Goal: Book appointment/travel/reservation

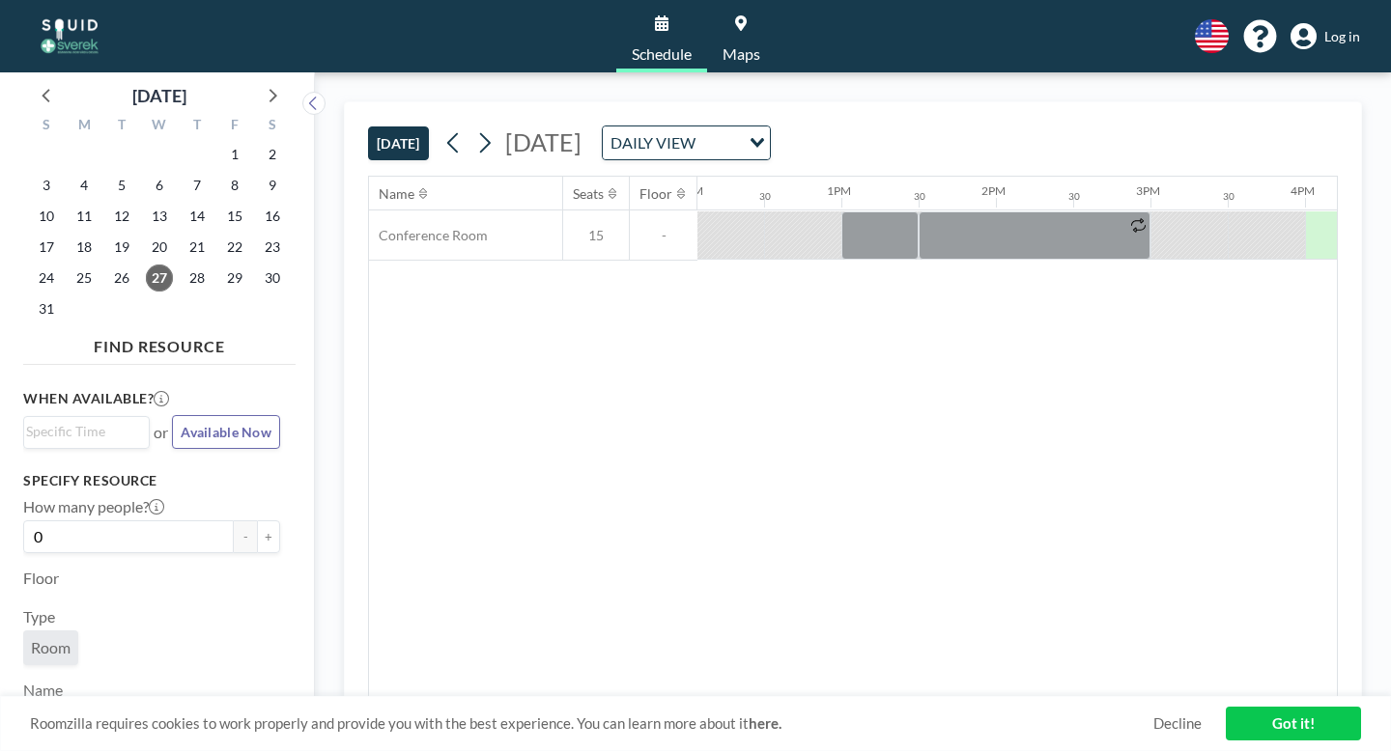
scroll to position [0, 1946]
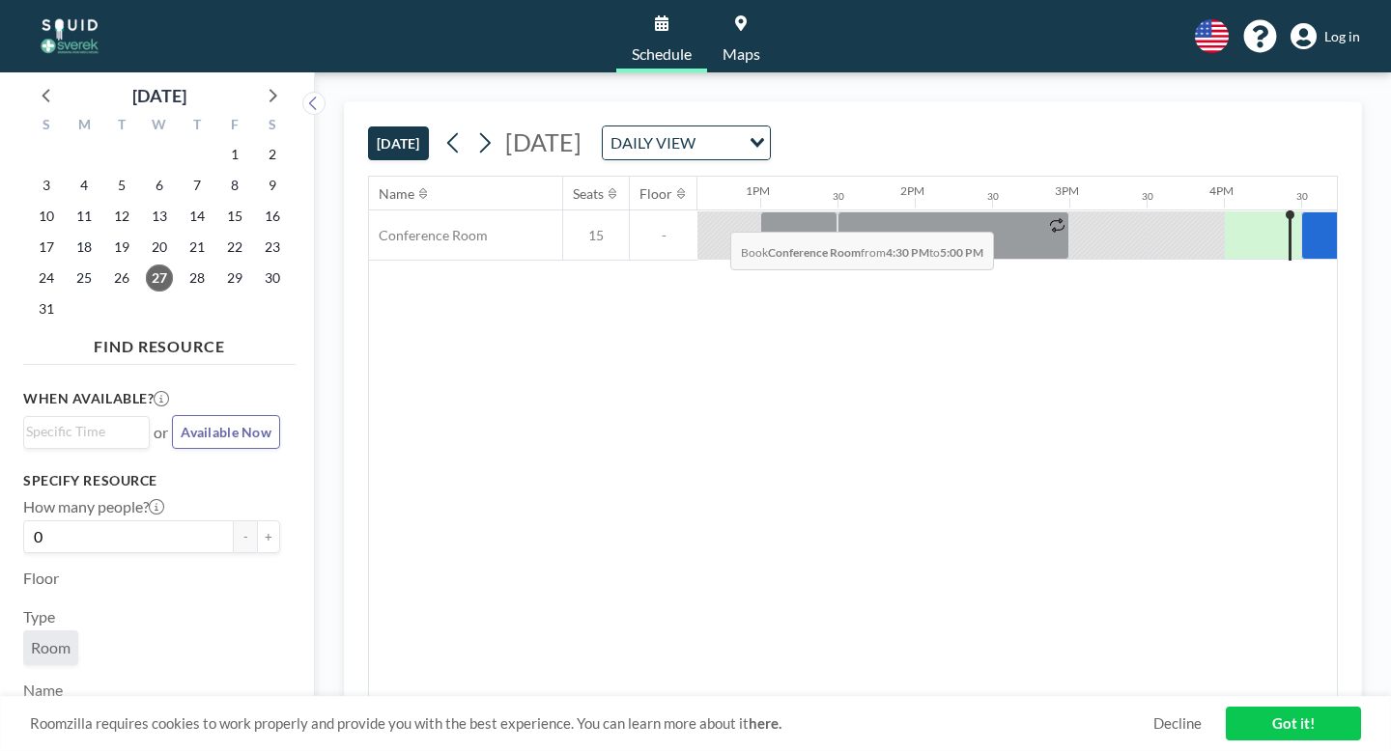
click at [1301, 212] on div at bounding box center [1339, 236] width 77 height 48
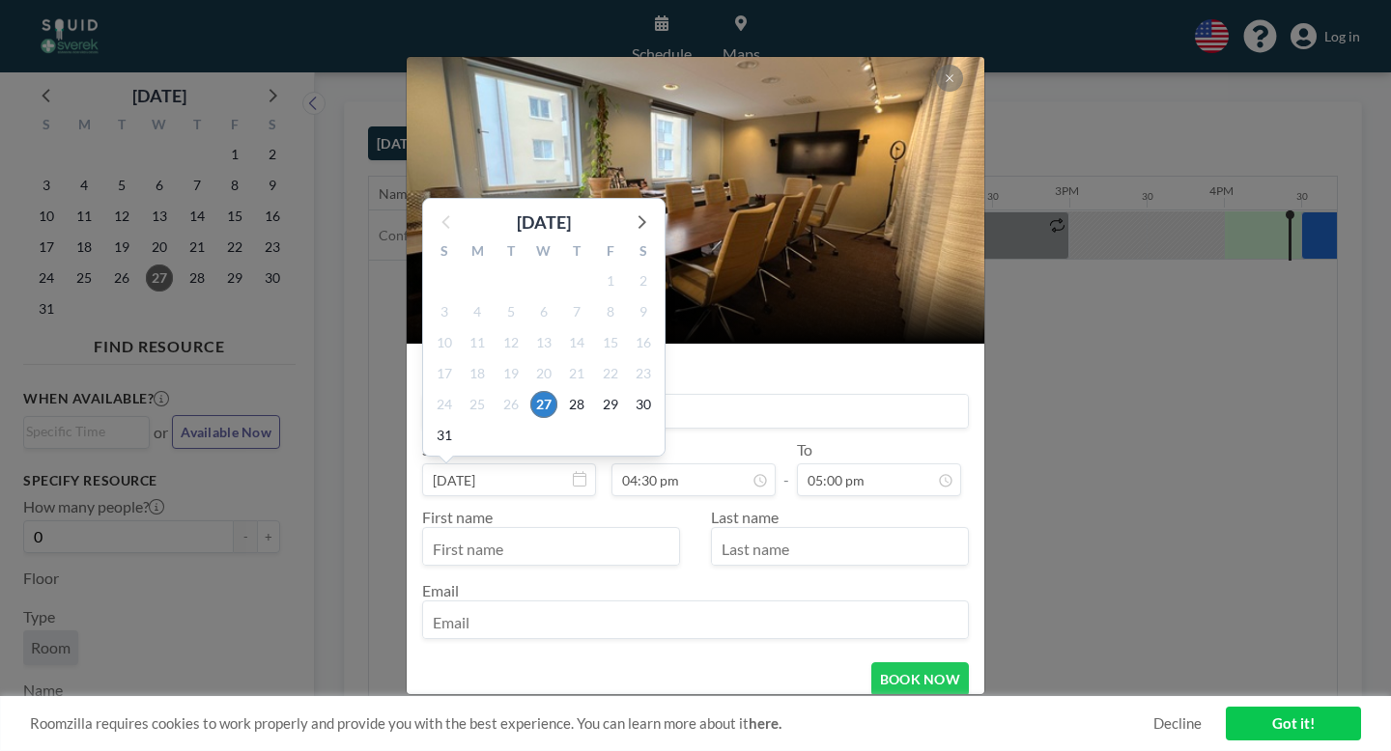
click at [560, 420] on div "3" at bounding box center [543, 435] width 33 height 31
click at [760, 395] on input at bounding box center [695, 411] width 545 height 33
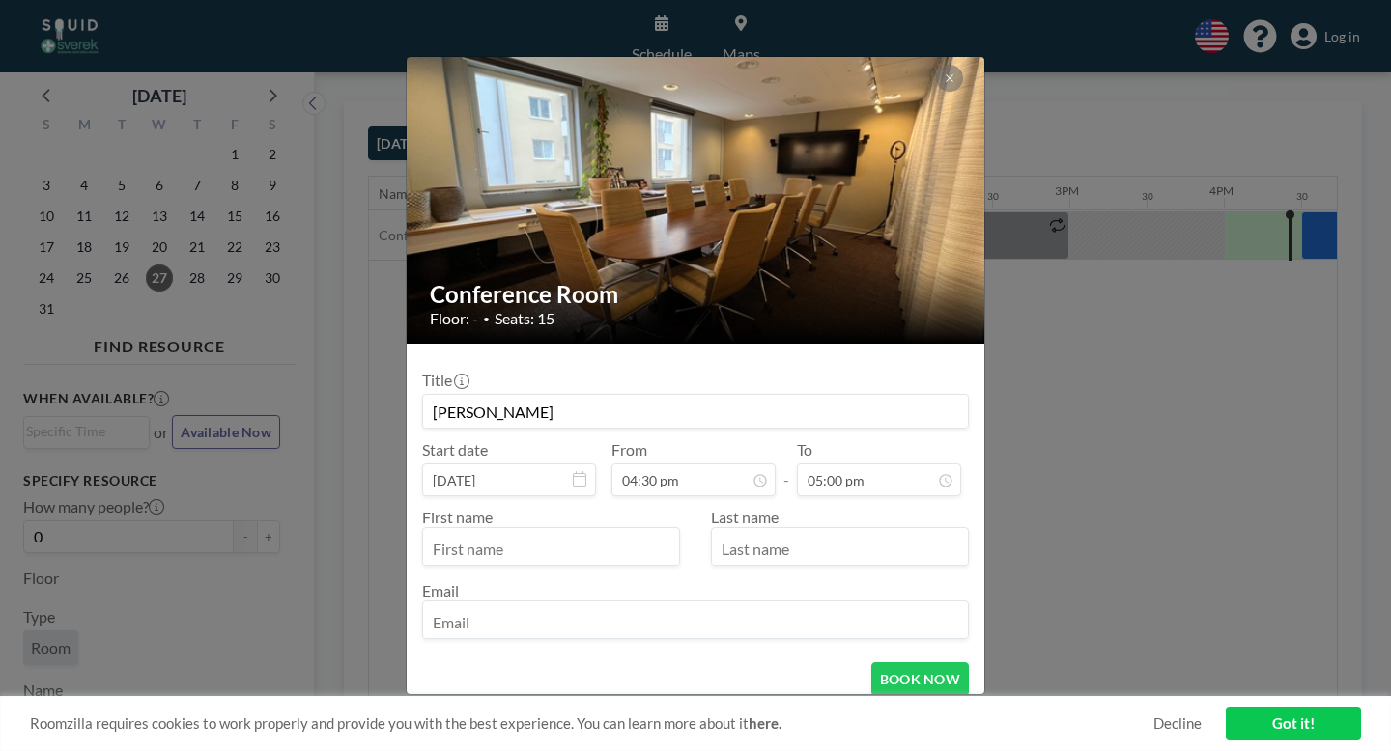
type input "[PERSON_NAME]"
click at [569, 532] on input "text" at bounding box center [551, 548] width 256 height 33
type input "[PERSON_NAME]"
click at [751, 532] on input "text" at bounding box center [840, 548] width 256 height 33
type input "D"
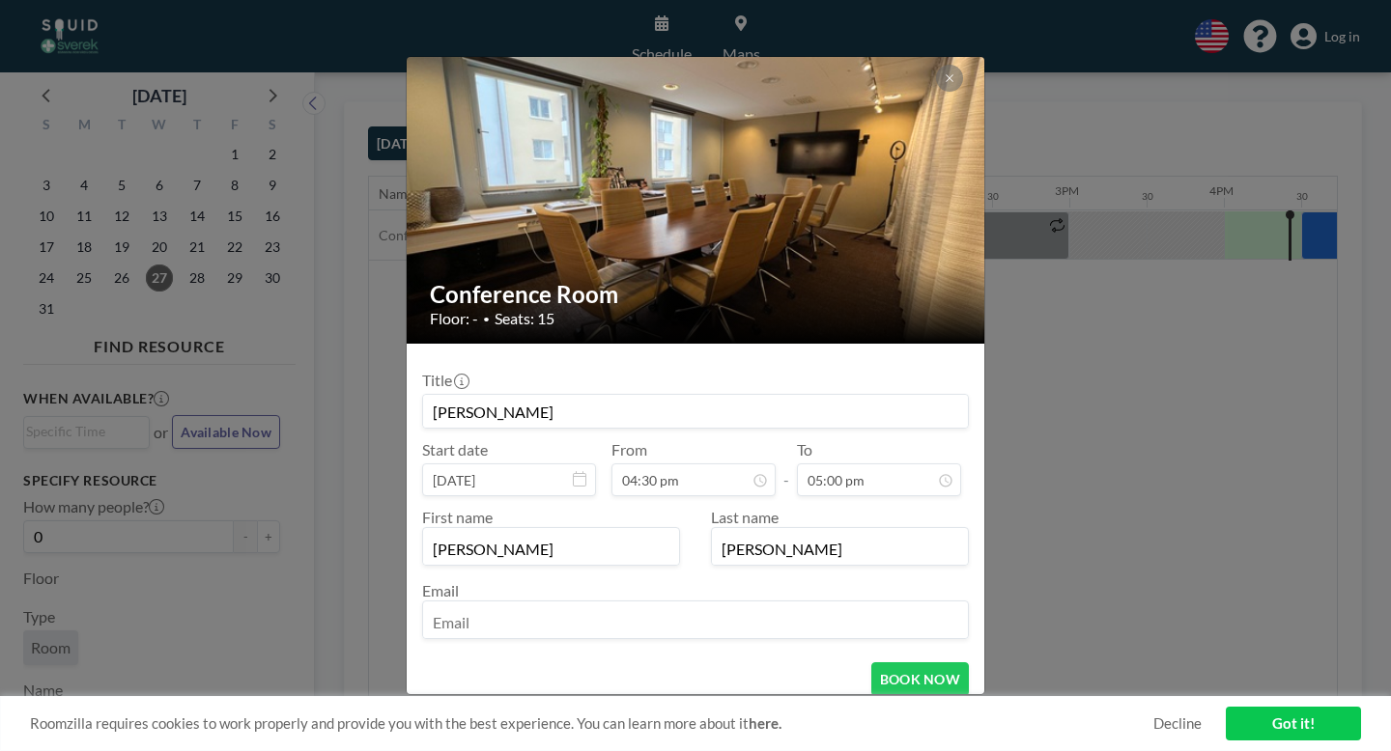
type input "[PERSON_NAME]"
click at [641, 606] on input "email" at bounding box center [695, 622] width 545 height 33
type input "[PERSON_NAME][EMAIL_ADDRESS][DOMAIN_NAME]"
click at [884, 663] on button "BOOK NOW" at bounding box center [920, 680] width 98 height 34
